Goal: Task Accomplishment & Management: Manage account settings

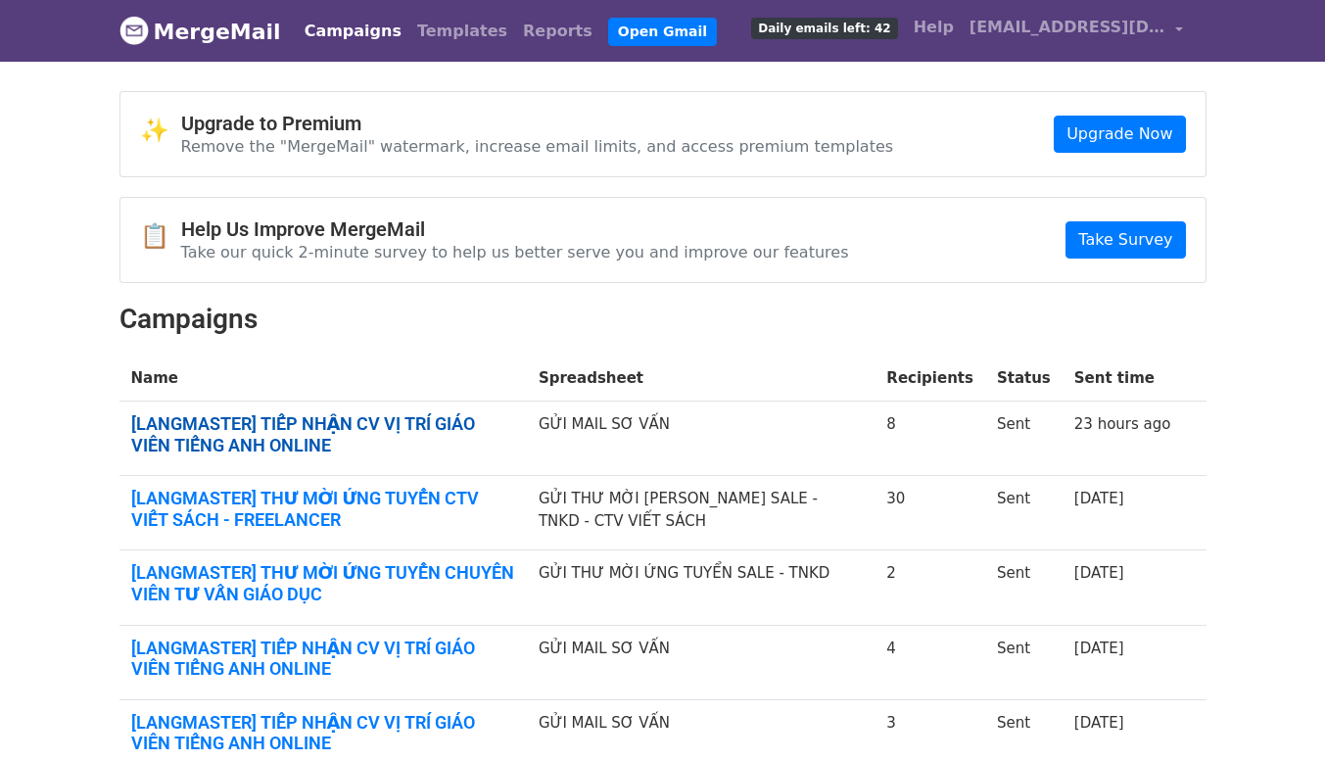
click at [489, 422] on link "[LANGMASTER] TIẾP NHẬN CV VỊ TRÍ GIÁO VIÊN TIẾNG ANH ONLINE" at bounding box center [323, 434] width 384 height 42
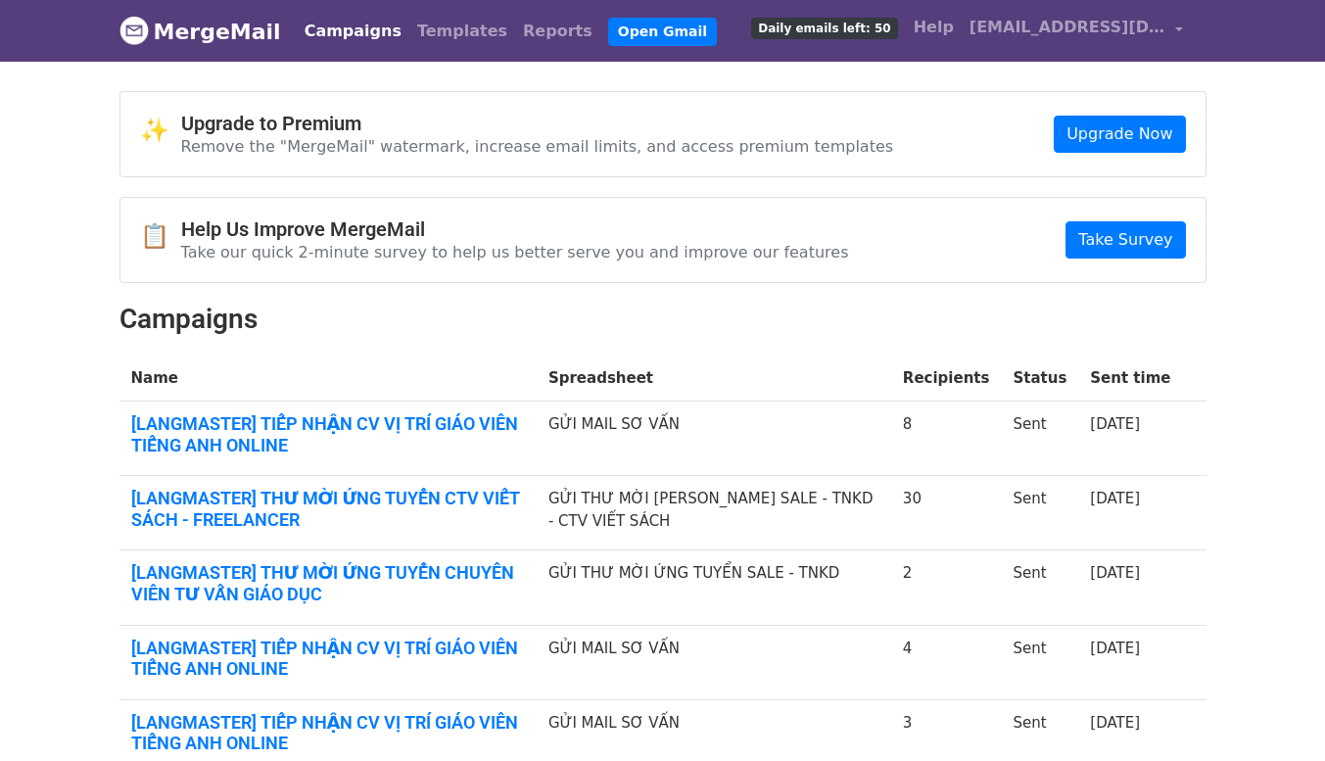
click at [749, 327] on h2 "Campaigns" at bounding box center [662, 319] width 1087 height 33
click at [412, 420] on link "[LANGMASTER] TIẾP NHẬN CV VỊ TRÍ GIÁO VIÊN TIẾNG ANH ONLINE" at bounding box center [328, 434] width 394 height 42
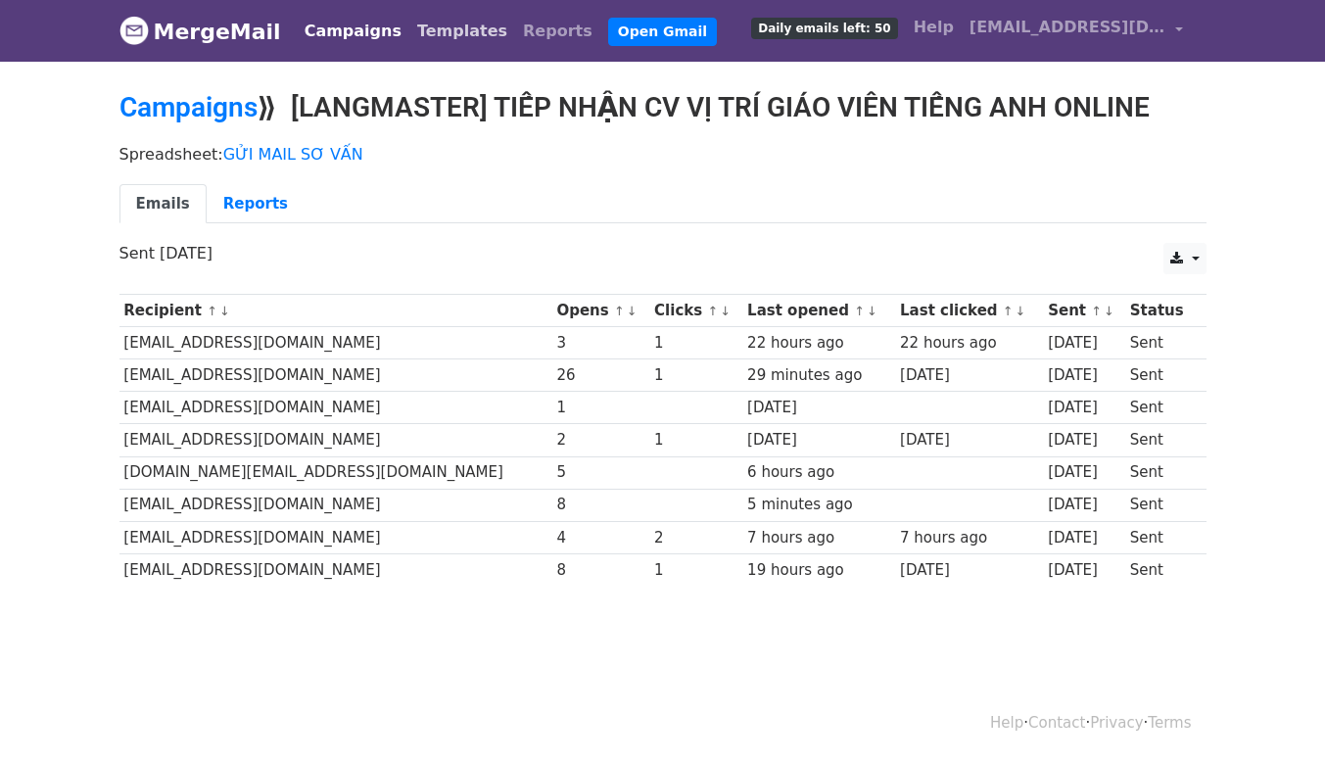
click at [432, 37] on link "Templates" at bounding box center [462, 31] width 106 height 39
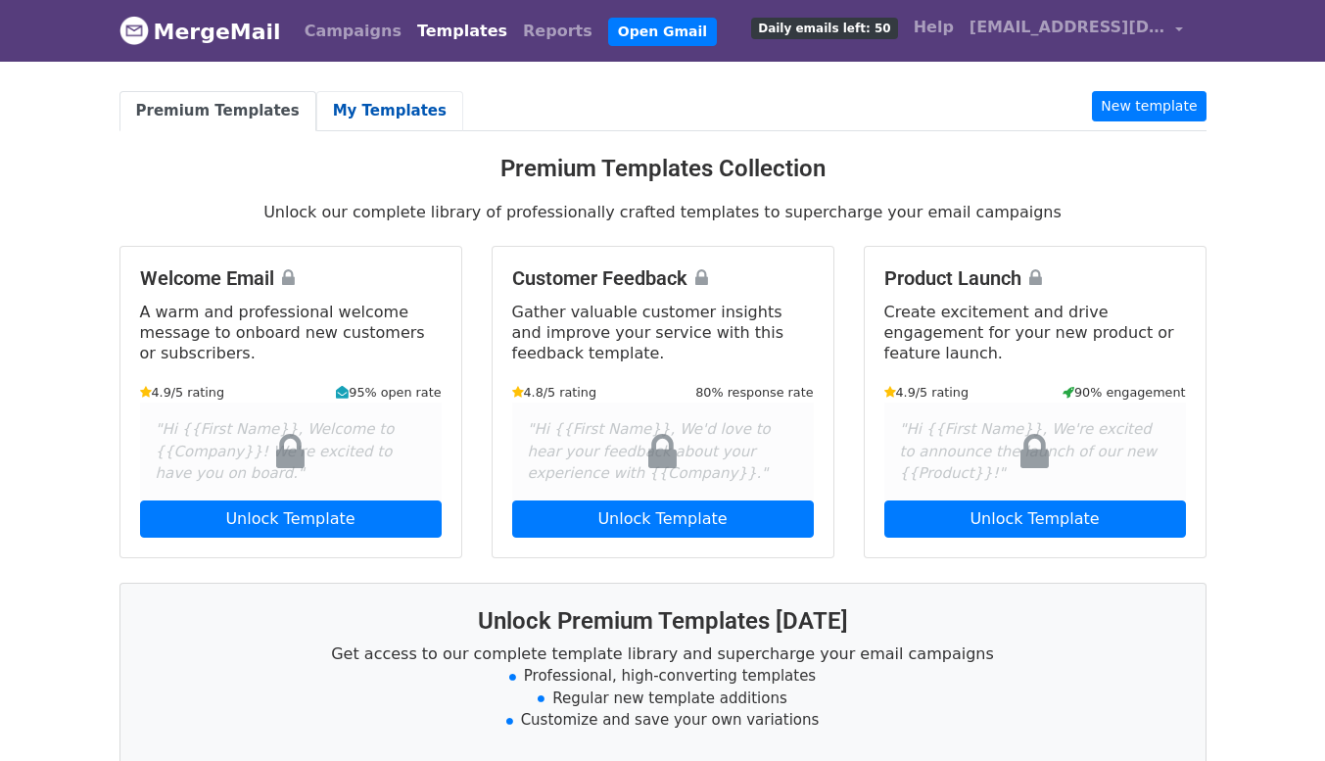
click at [354, 102] on link "My Templates" at bounding box center [389, 111] width 147 height 40
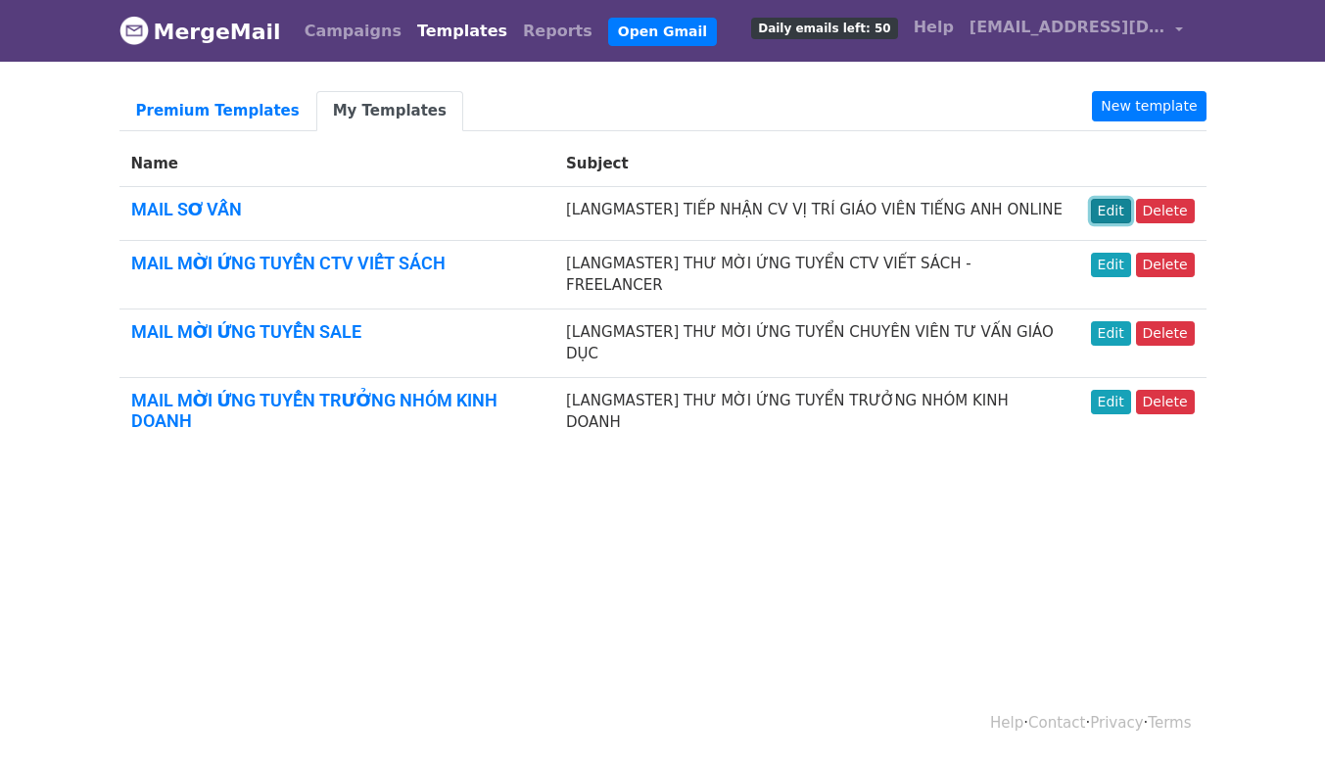
click at [1115, 204] on link "Edit" at bounding box center [1111, 211] width 40 height 24
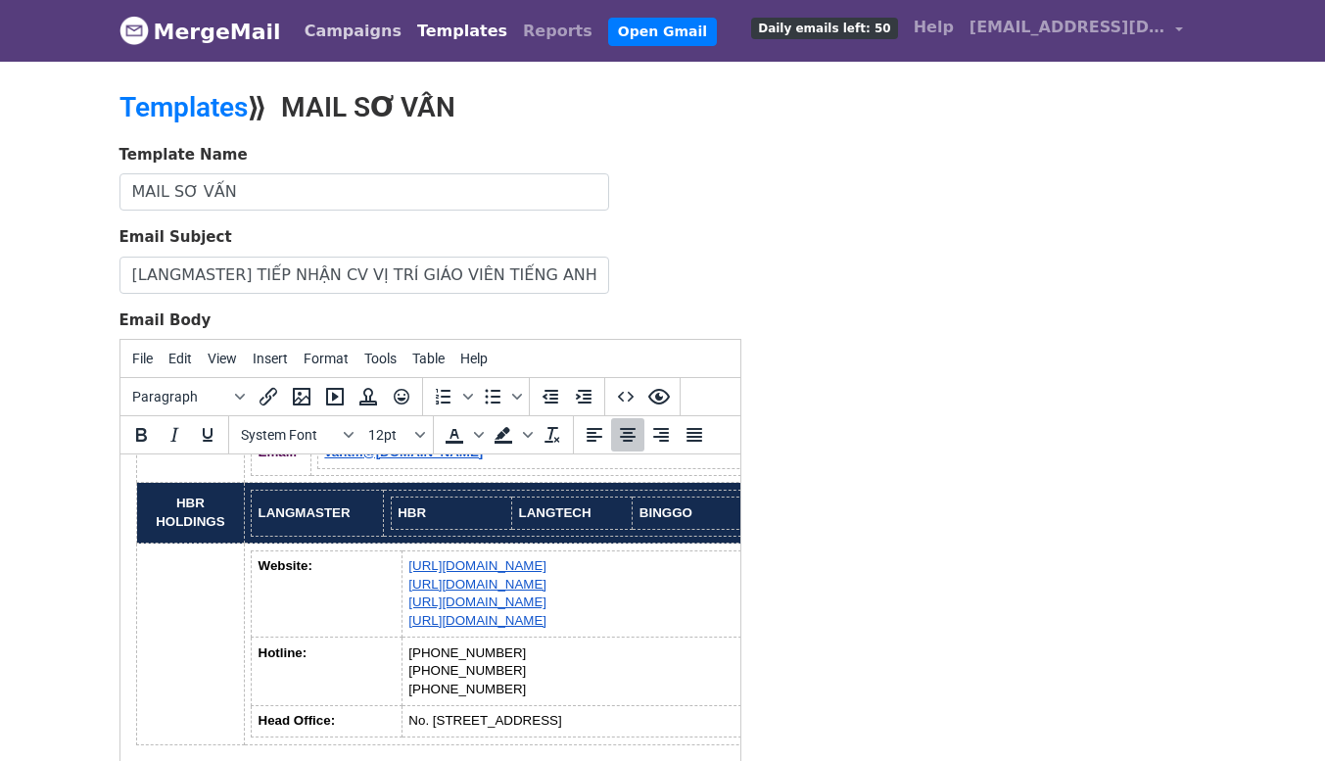
click at [331, 31] on link "Campaigns" at bounding box center [353, 31] width 113 height 39
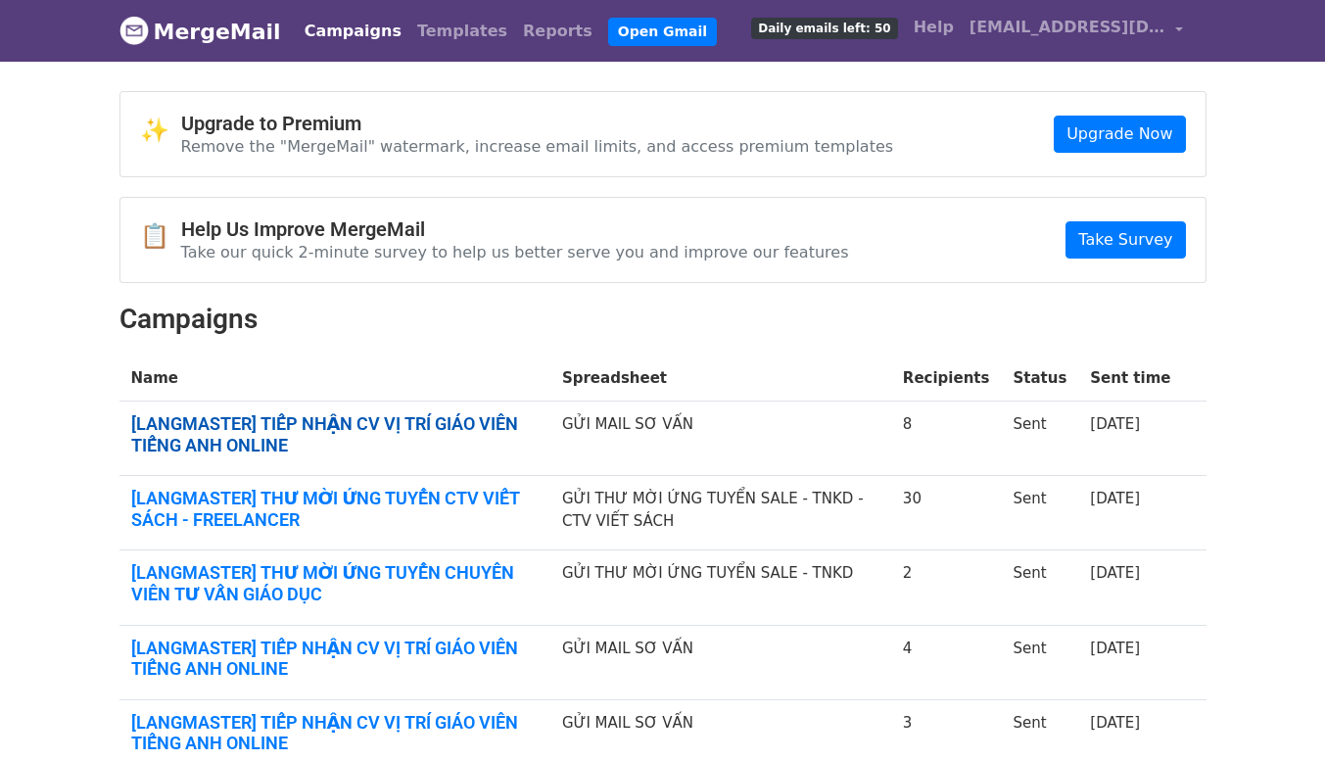
click at [452, 425] on link "[LANGMASTER] TIẾP NHẬN CV VỊ TRÍ GIÁO VIÊN TIẾNG ANH ONLINE" at bounding box center [334, 434] width 407 height 42
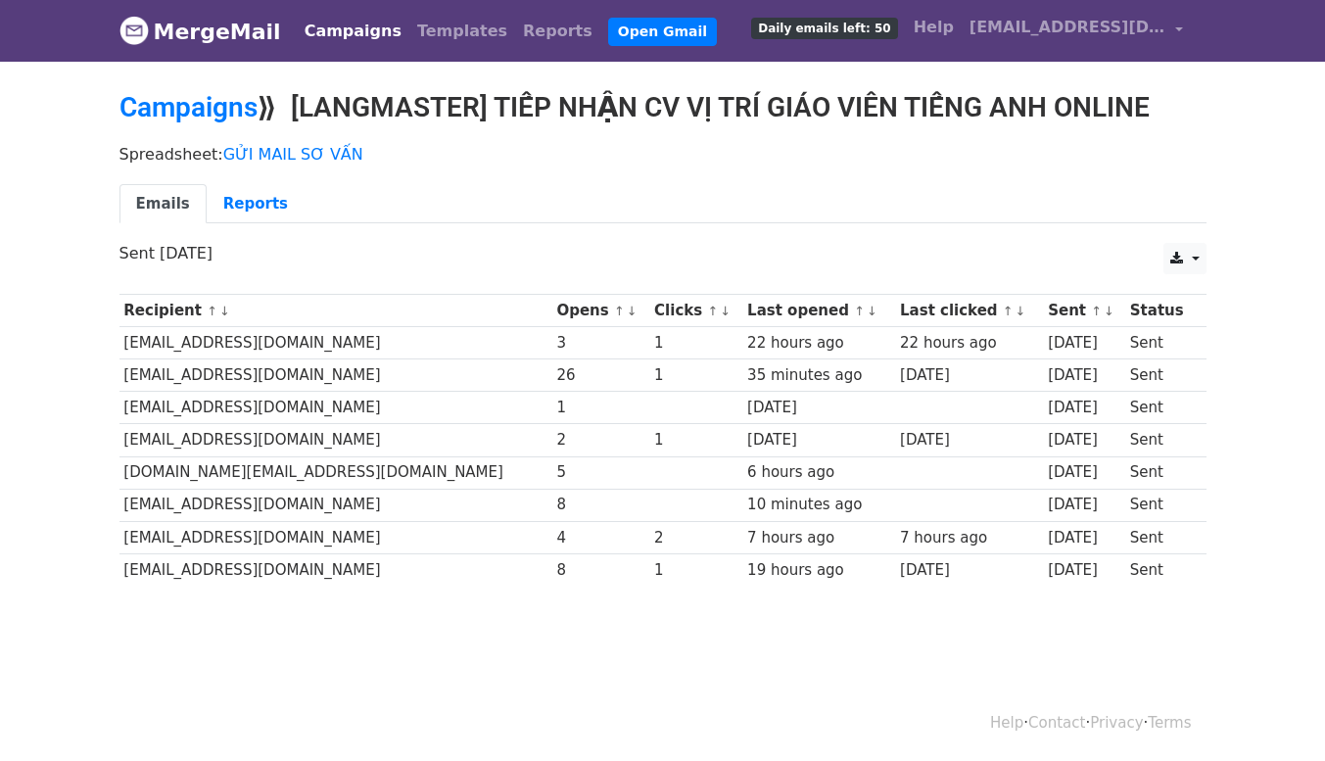
click at [240, 34] on link "MergeMail" at bounding box center [200, 31] width 162 height 41
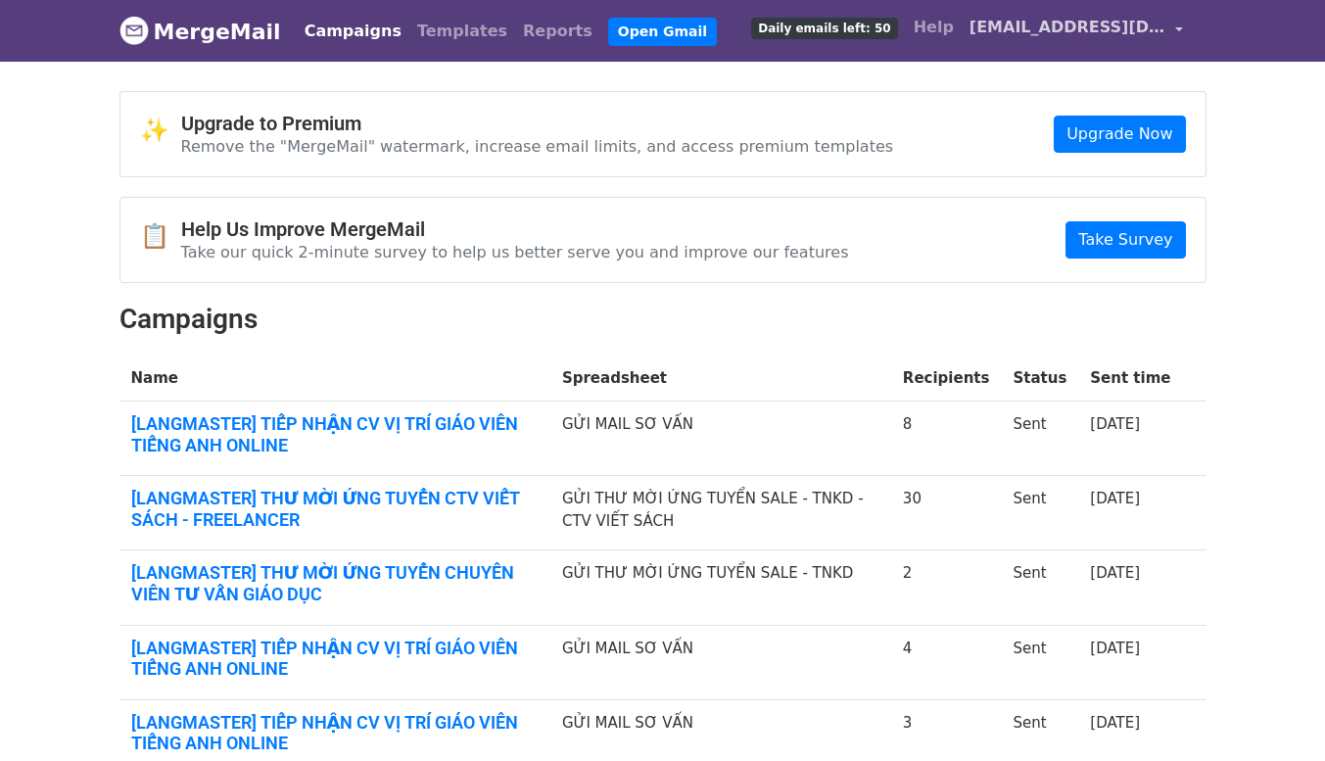
click at [1100, 33] on span "[EMAIL_ADDRESS][DOMAIN_NAME]" at bounding box center [1067, 27] width 196 height 23
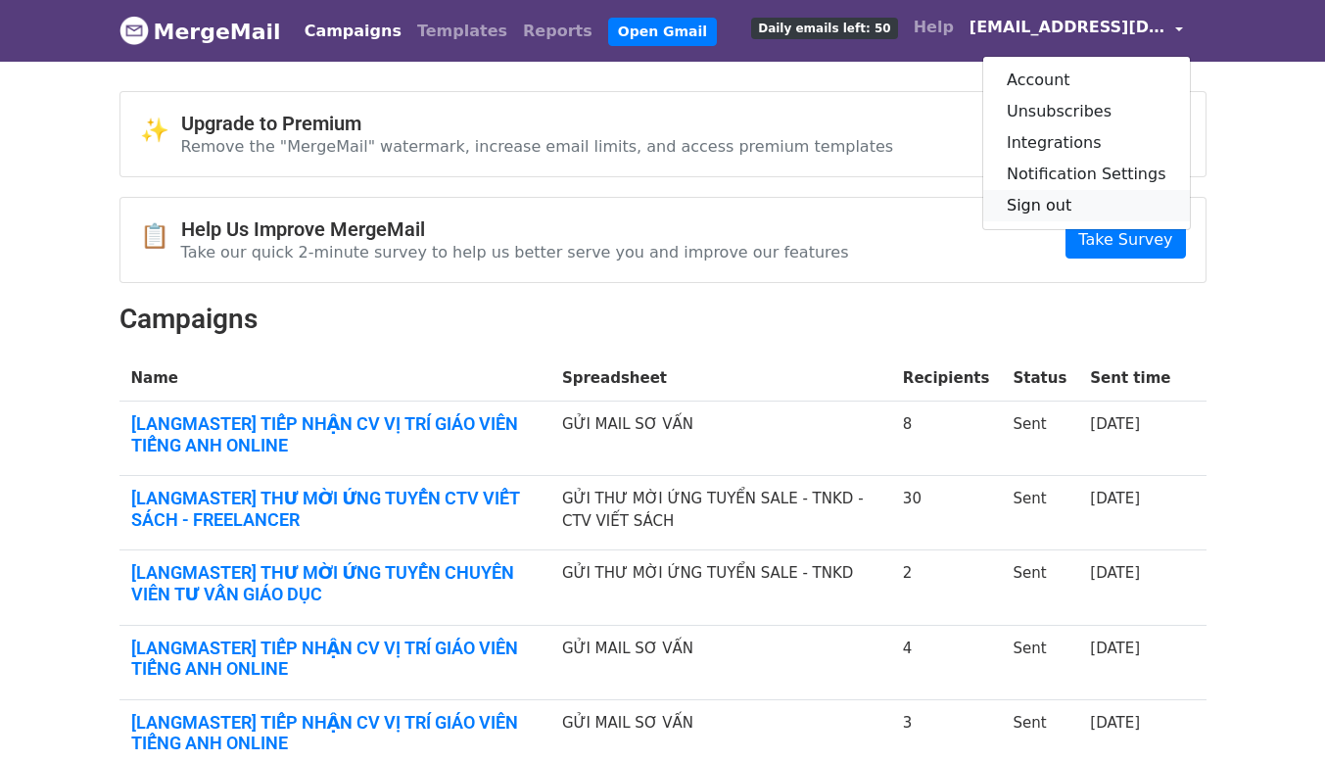
click at [1101, 199] on link "Sign out" at bounding box center [1086, 205] width 207 height 31
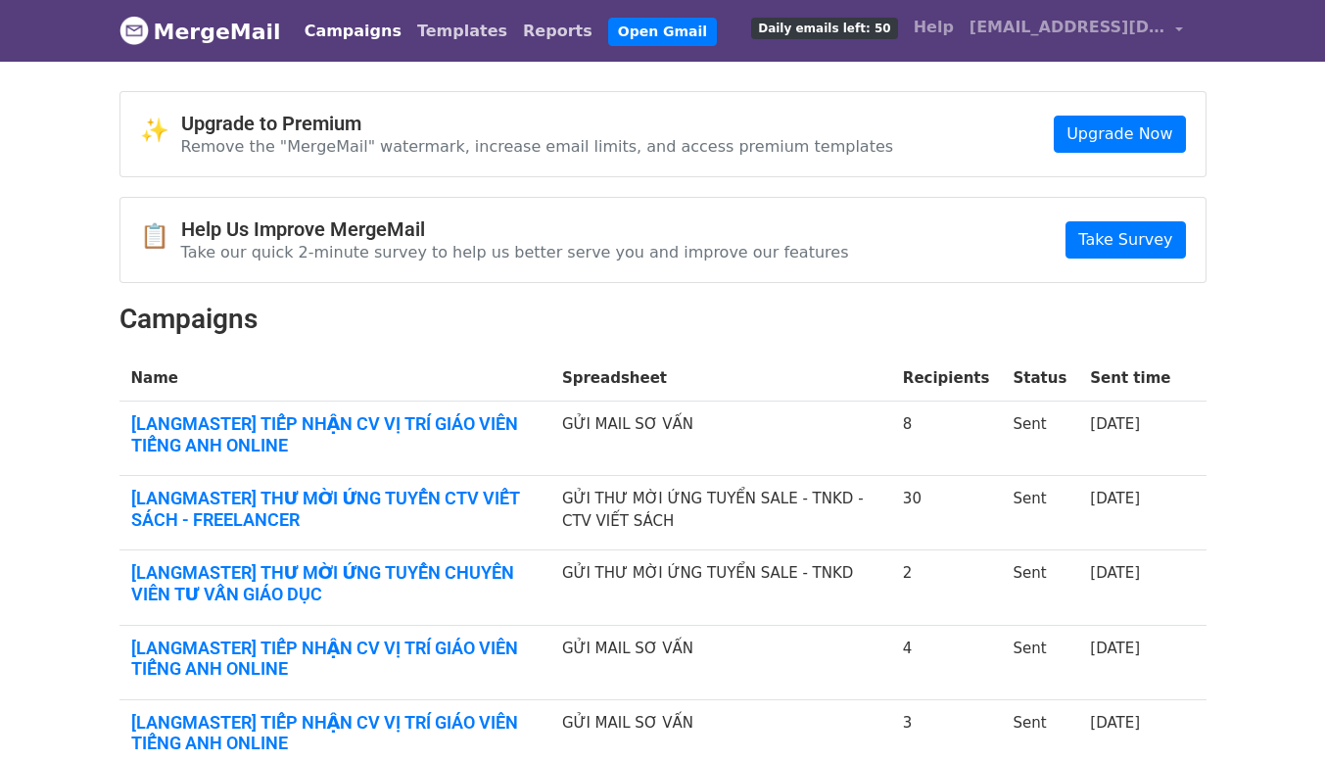
click at [515, 28] on link "Reports" at bounding box center [557, 31] width 85 height 39
click at [422, 38] on link "Templates" at bounding box center [462, 31] width 106 height 39
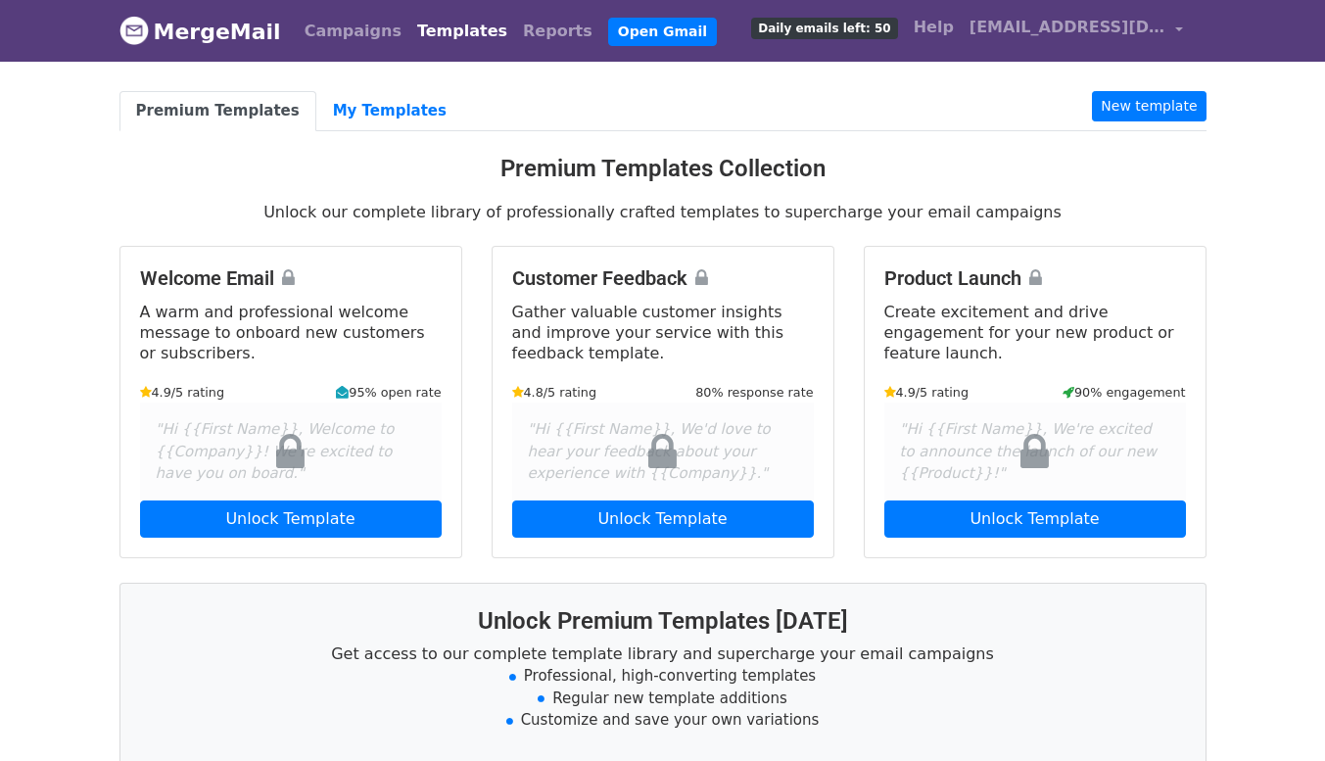
click at [433, 30] on link "Templates" at bounding box center [462, 31] width 106 height 39
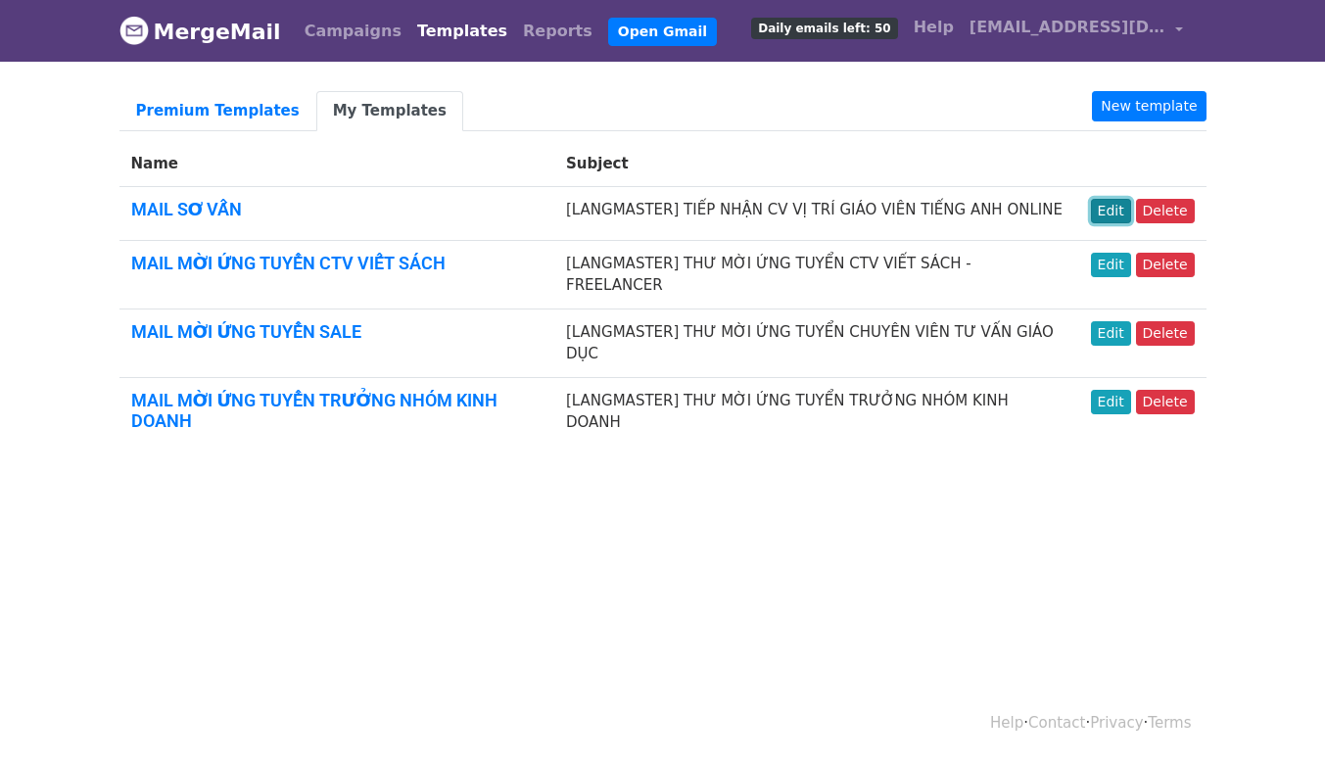
click at [1118, 213] on link "Edit" at bounding box center [1111, 211] width 40 height 24
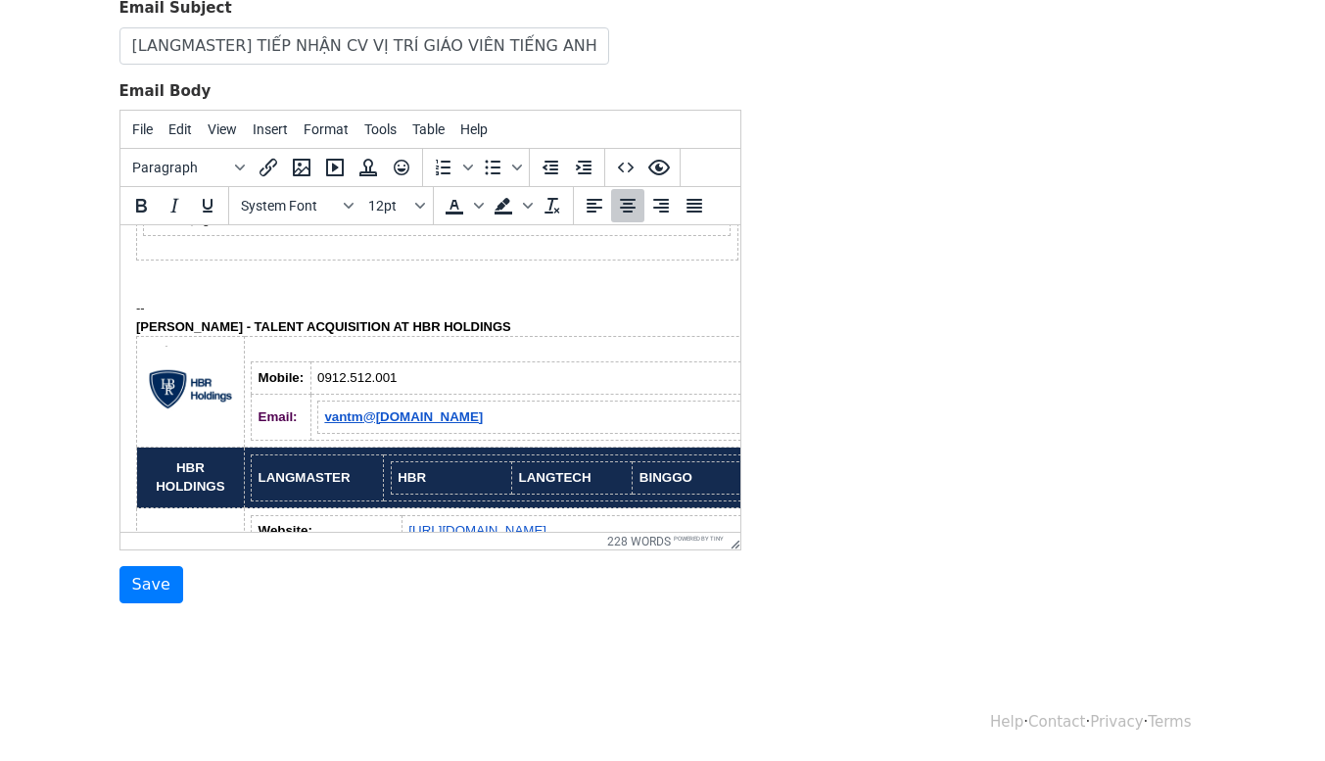
scroll to position [713, 0]
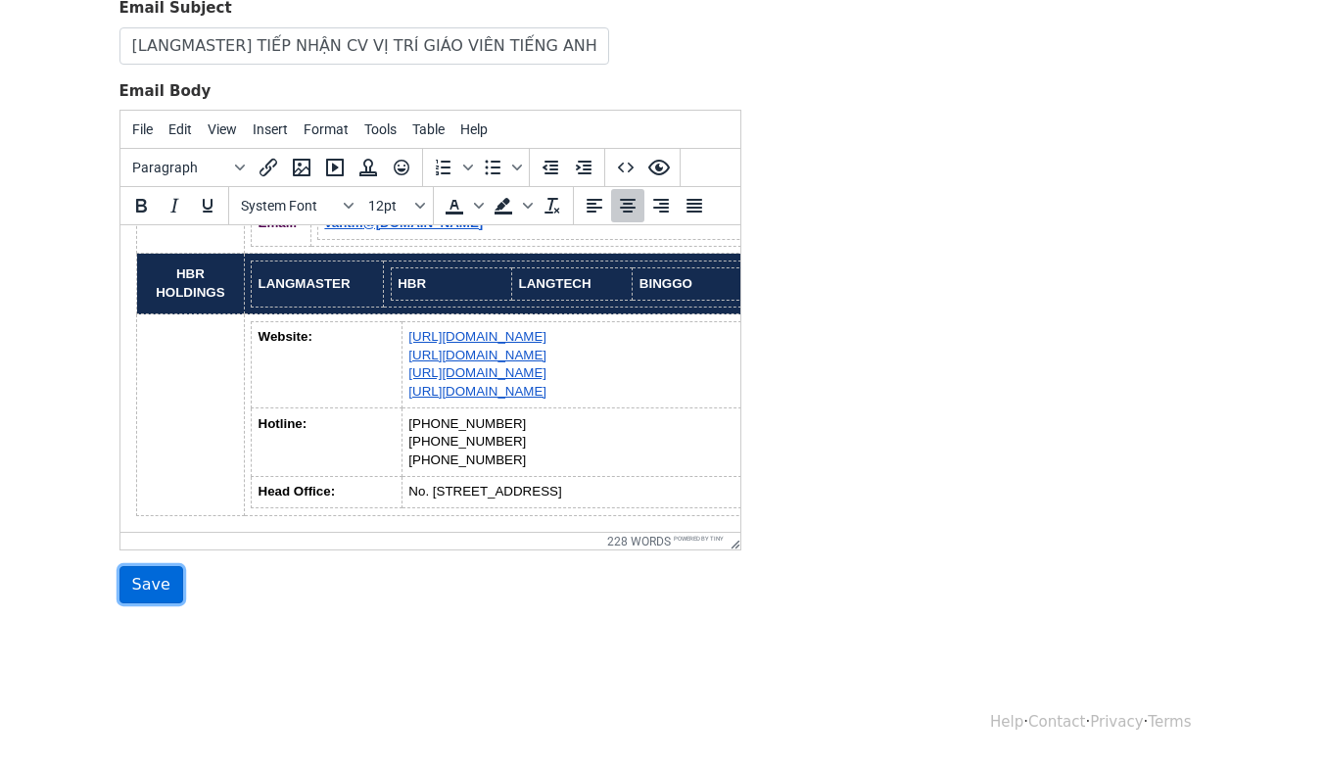
click at [136, 578] on input "Save" at bounding box center [151, 584] width 64 height 37
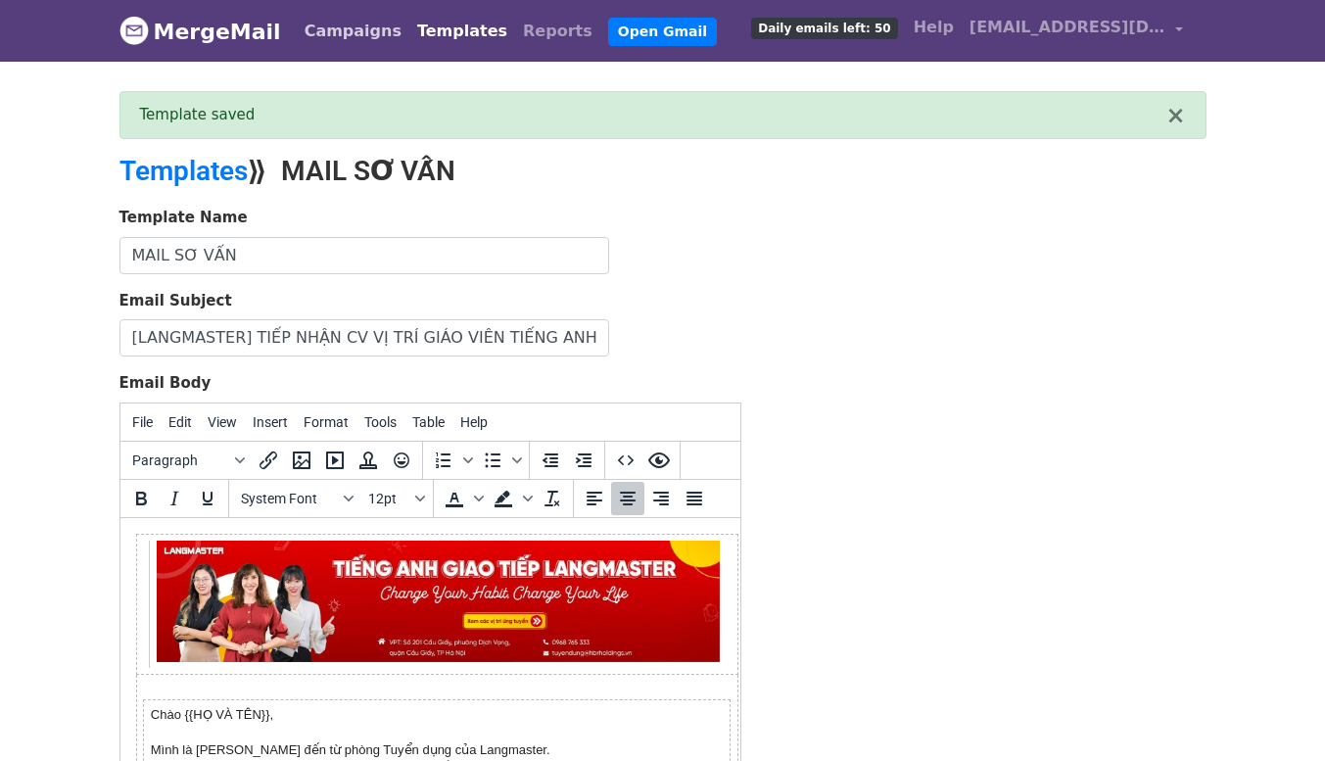
click at [317, 31] on link "Campaigns" at bounding box center [353, 31] width 113 height 39
